Goal: Information Seeking & Learning: Learn about a topic

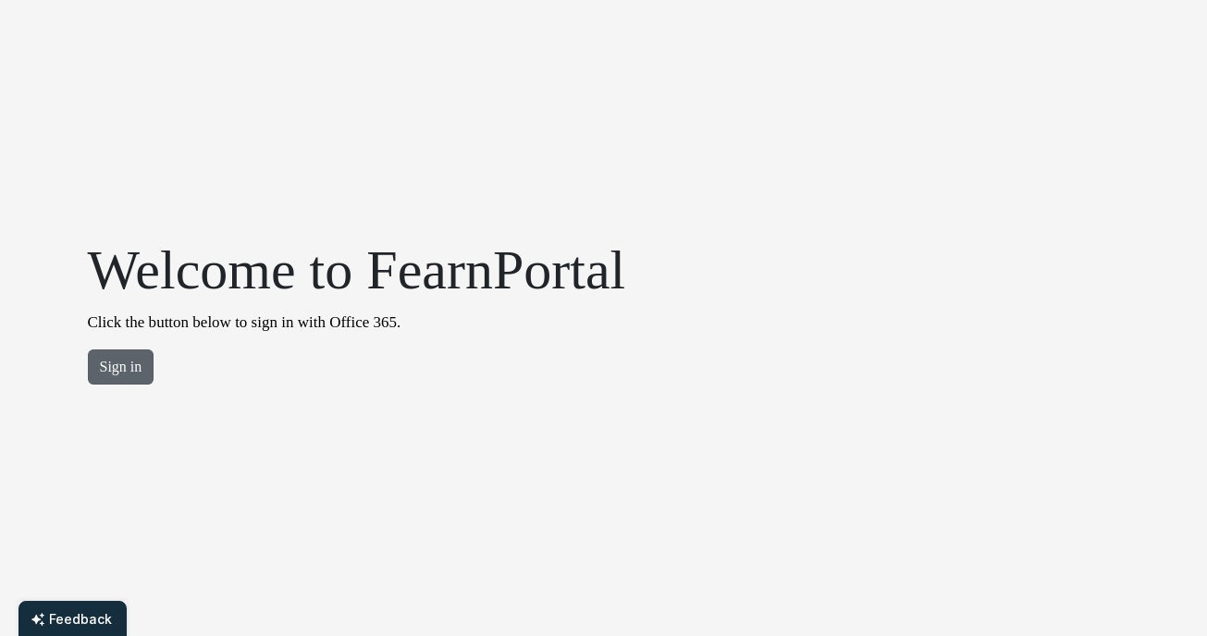
click at [120, 350] on button "Sign in" at bounding box center [121, 366] width 67 height 35
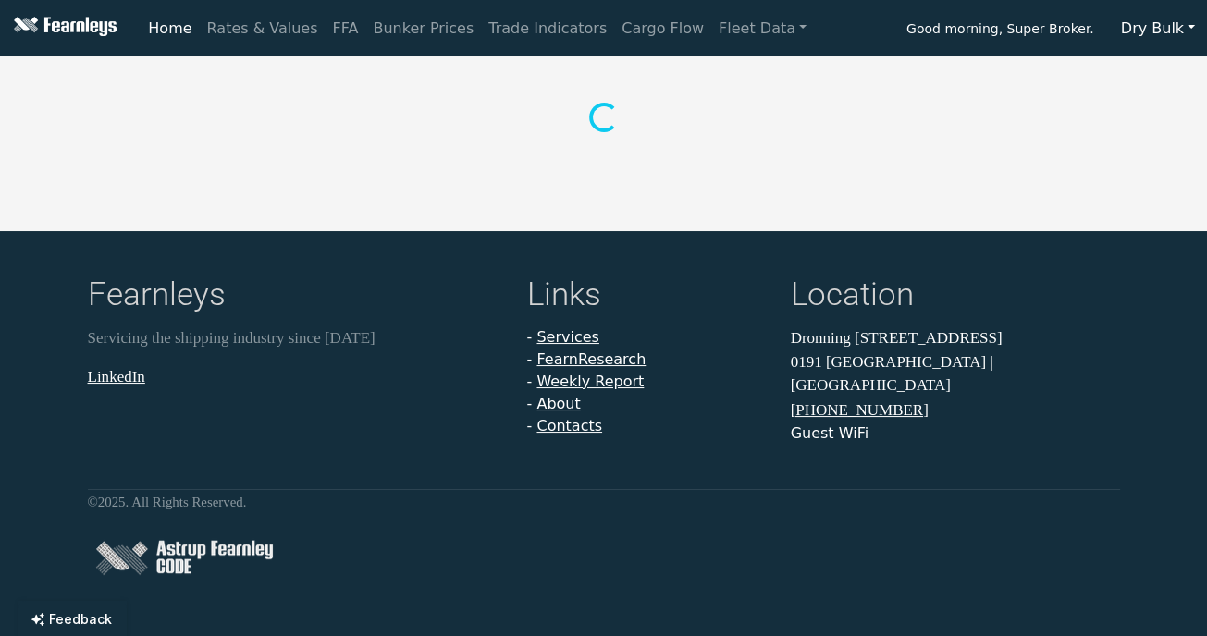
click at [1154, 33] on button "Dry Bulk" at bounding box center [1158, 28] width 98 height 35
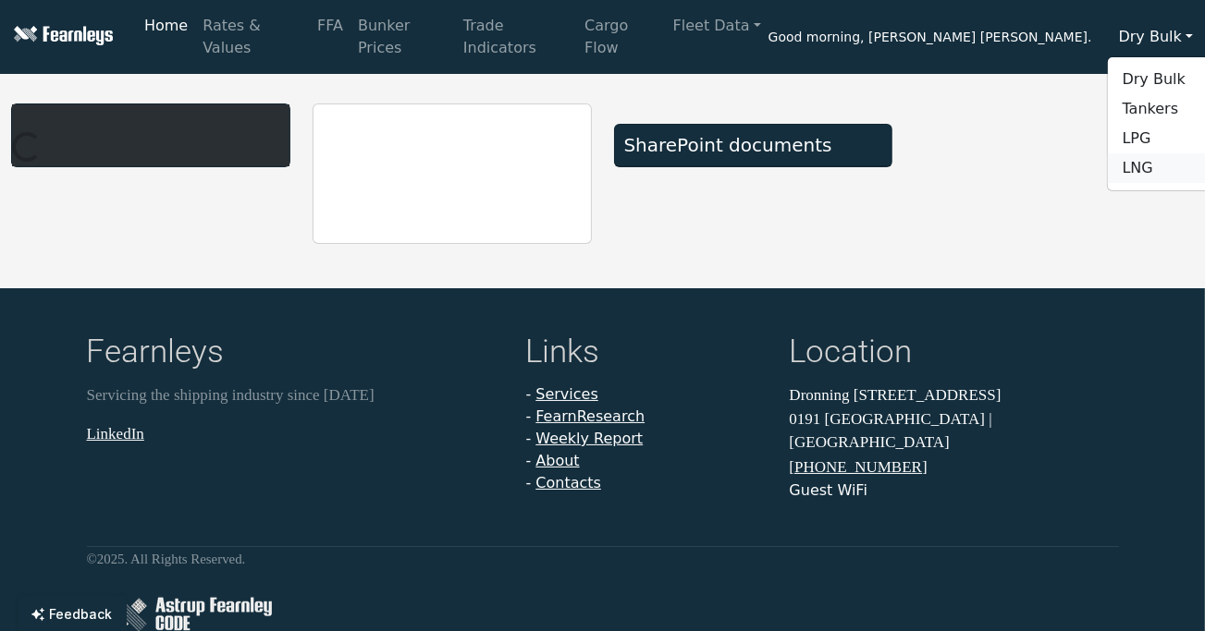
click at [1149, 164] on link "LNG" at bounding box center [1181, 168] width 146 height 30
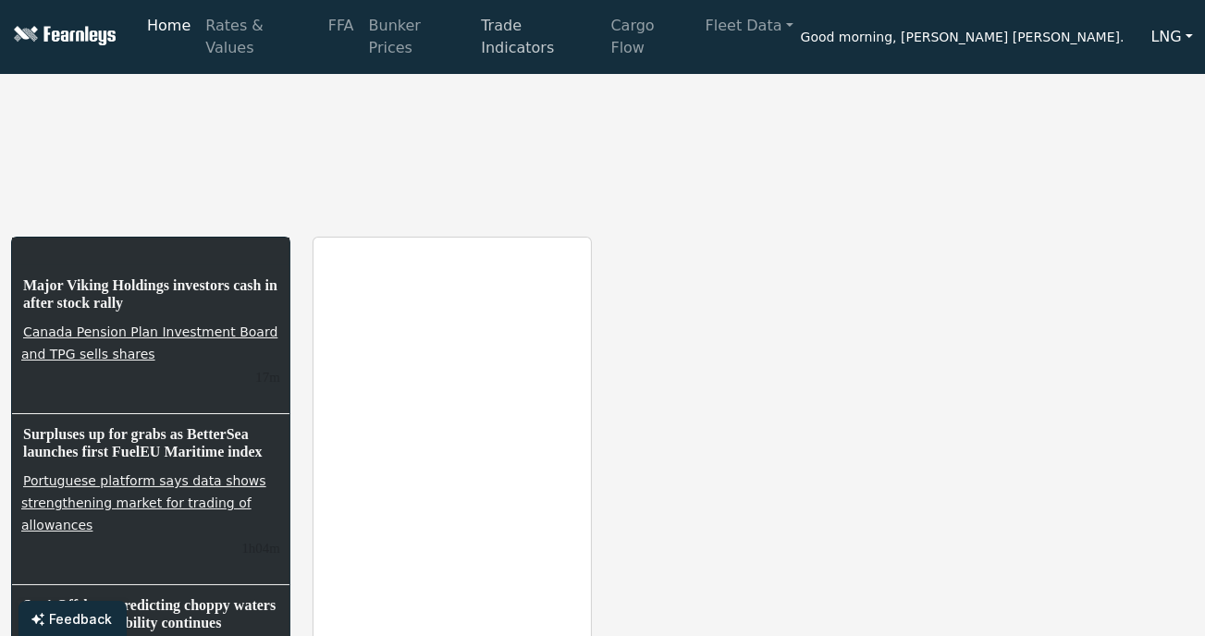
click at [483, 29] on link "Trade Indicators" at bounding box center [537, 36] width 129 height 59
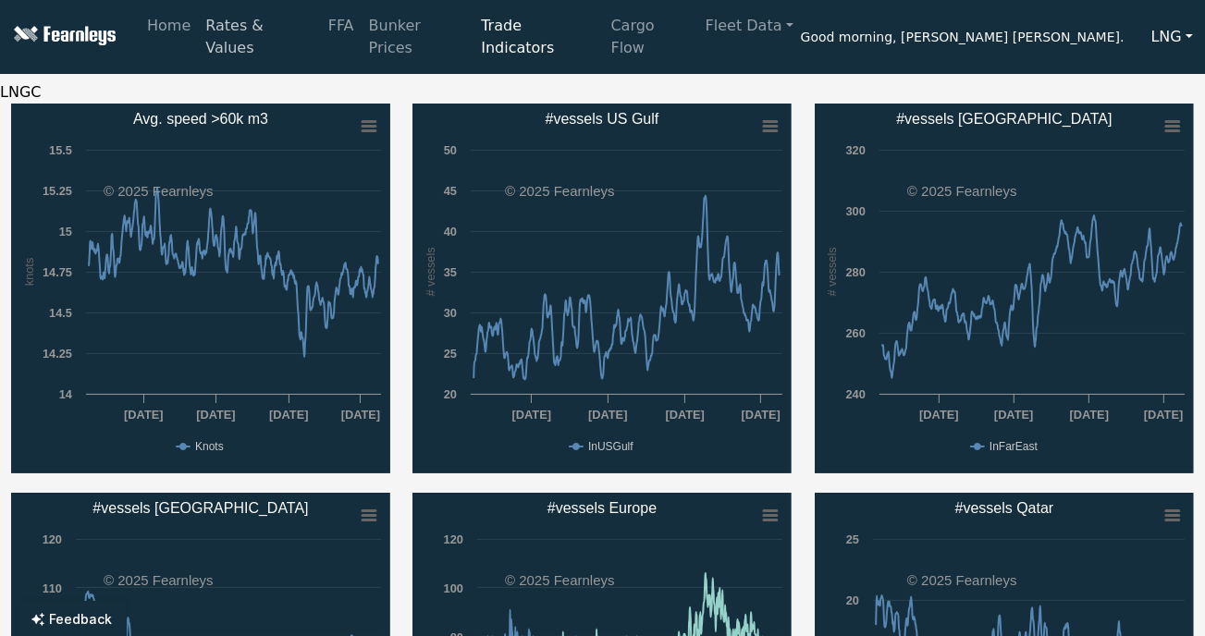
click at [270, 30] on link "Rates & Values" at bounding box center [259, 36] width 122 height 59
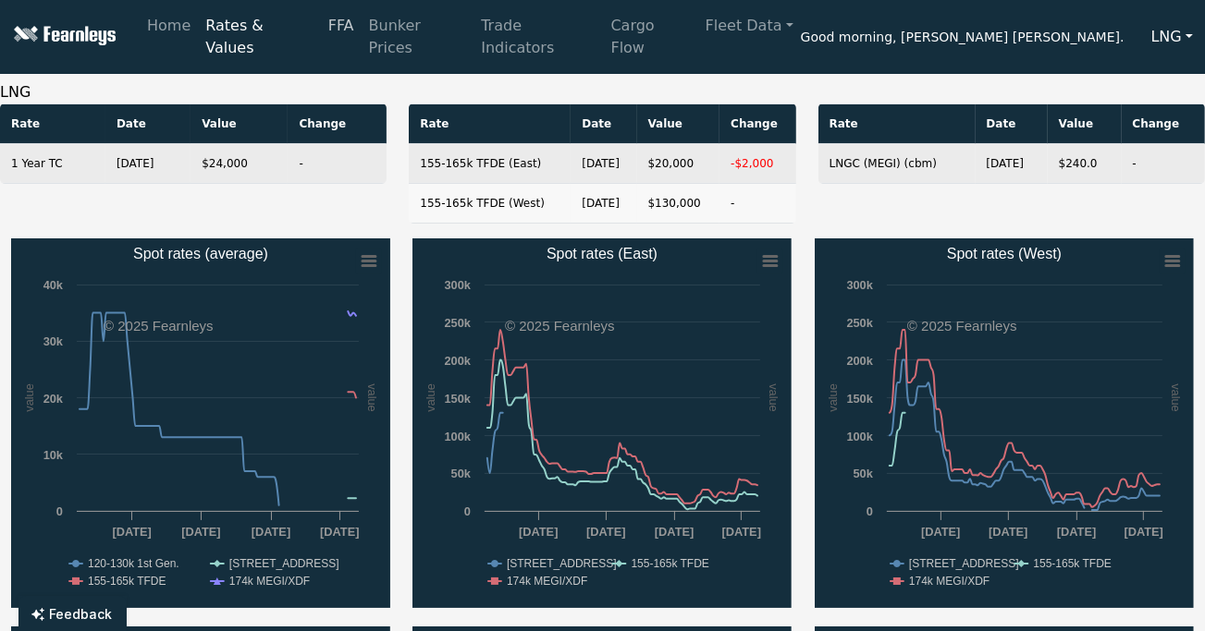
click at [325, 37] on link "FFA" at bounding box center [341, 25] width 41 height 37
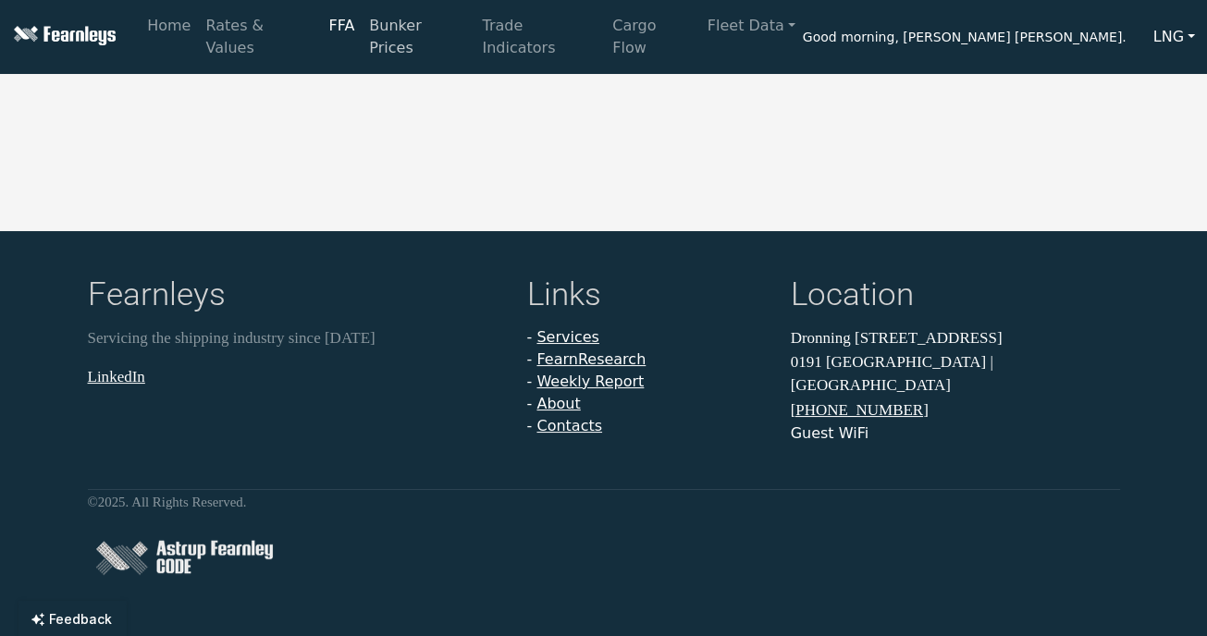
click at [385, 33] on link "Bunker Prices" at bounding box center [417, 36] width 113 height 59
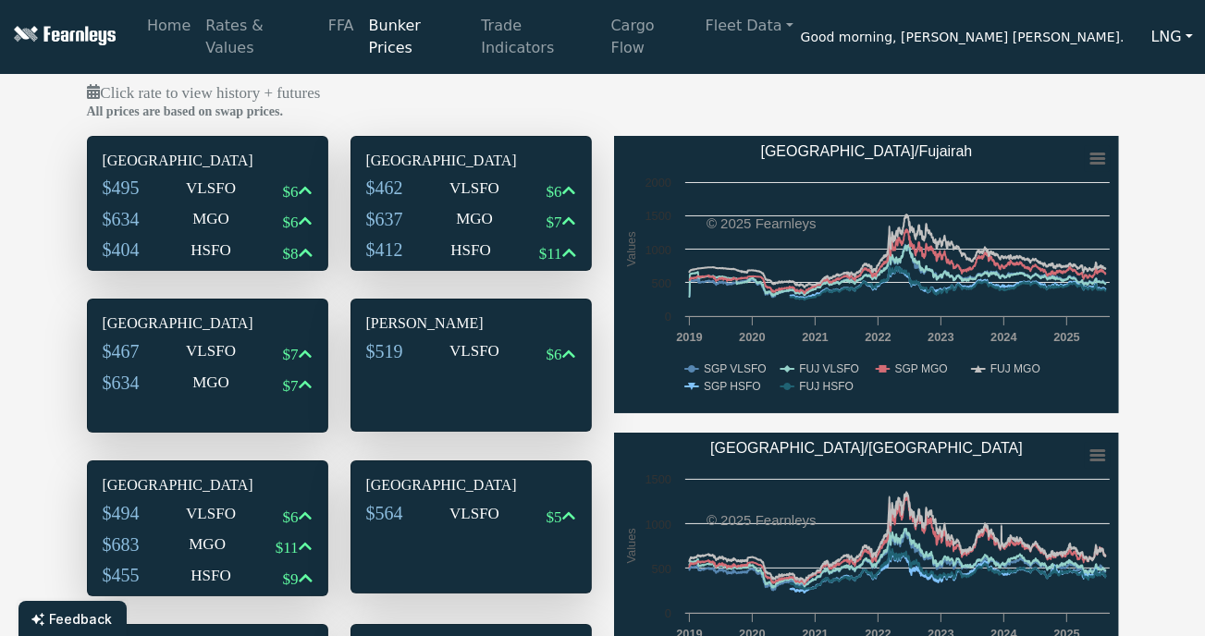
click at [22, 484] on div "Click rate to view history + futures All prices are based on swap prices. Singa…" at bounding box center [602, 553] width 1205 height 945
